Goal: Entertainment & Leisure: Consume media (video, audio)

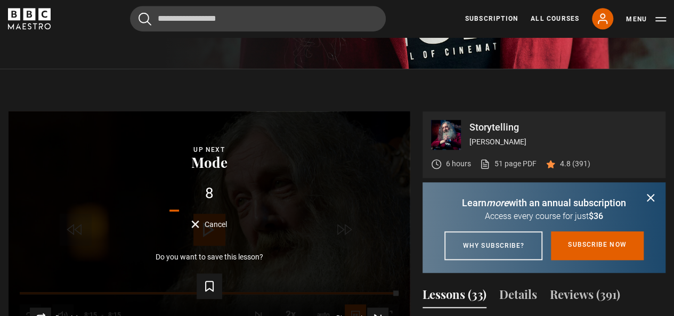
scroll to position [351, 0]
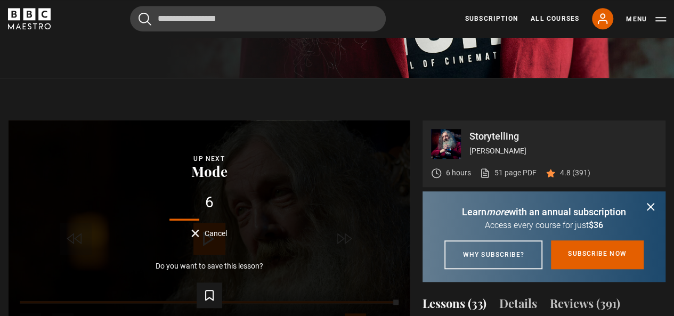
click at [197, 234] on button "Cancel" at bounding box center [209, 233] width 36 height 8
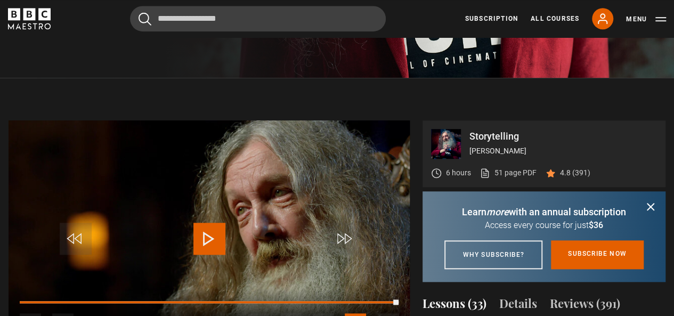
click at [200, 230] on span "Video Player" at bounding box center [209, 239] width 32 height 32
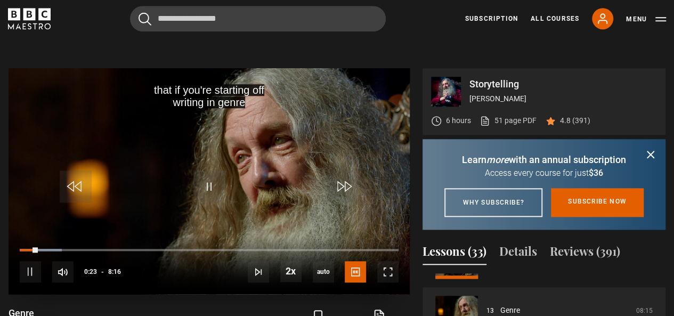
scroll to position [402, 0]
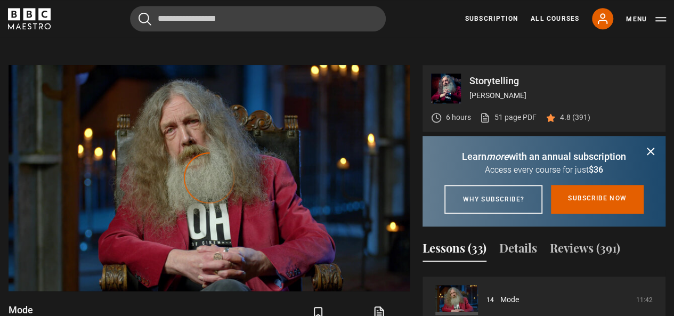
scroll to position [404, 0]
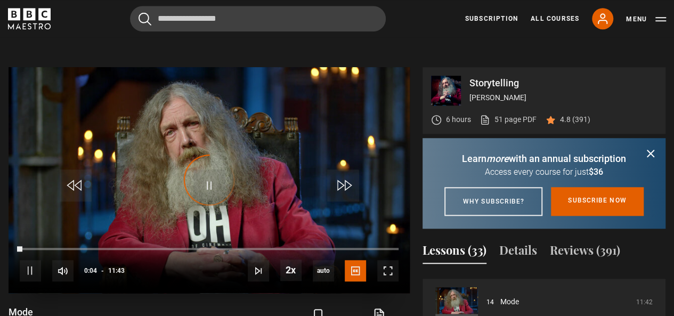
click at [201, 157] on div "Video Player is loading." at bounding box center [209, 180] width 53 height 53
click at [255, 109] on video "Video Player" at bounding box center [209, 180] width 401 height 226
